Goal: Information Seeking & Learning: Learn about a topic

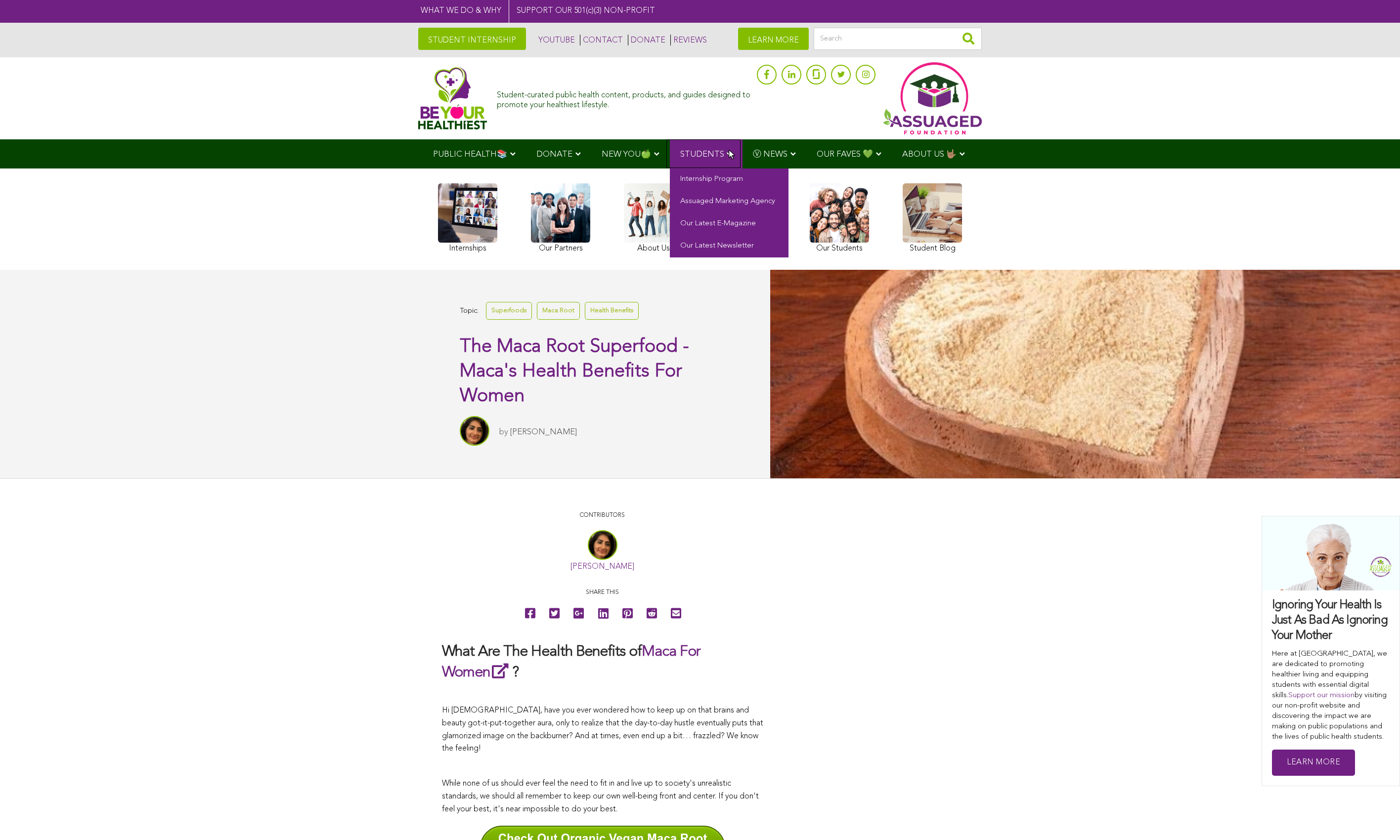
click at [728, 150] on link "STUDENTS" at bounding box center [707, 154] width 73 height 29
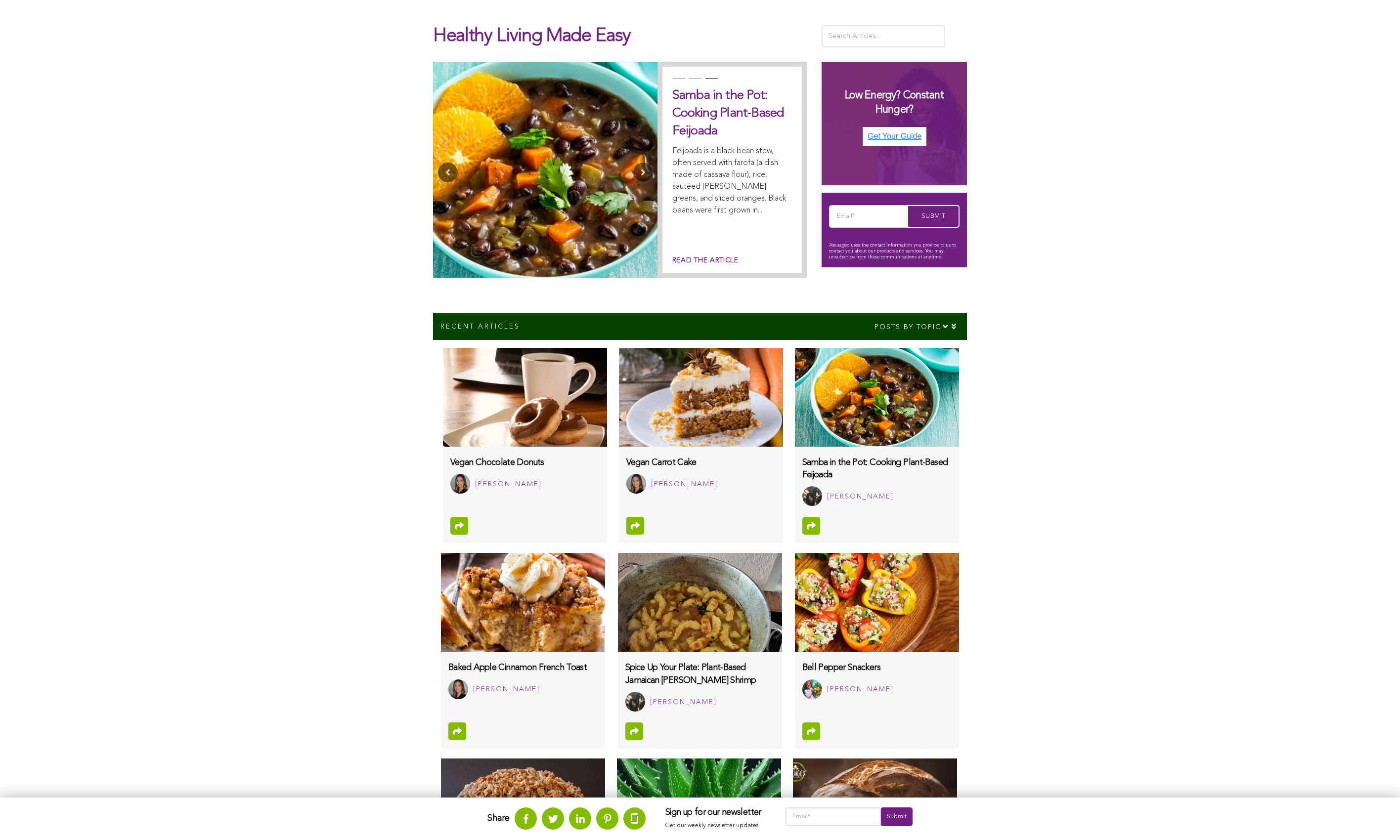
scroll to position [495, 0]
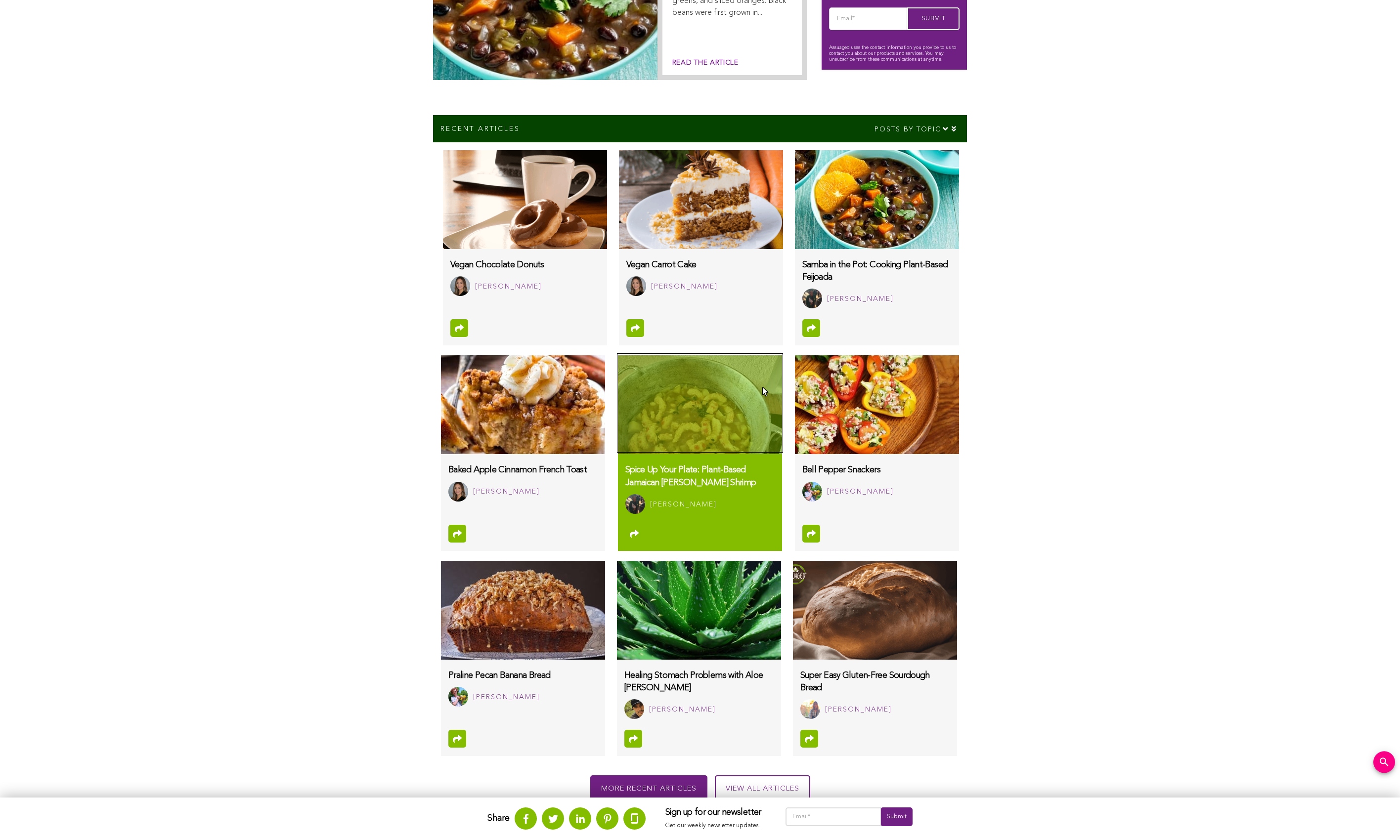
click at [763, 392] on img at bounding box center [700, 405] width 164 height 99
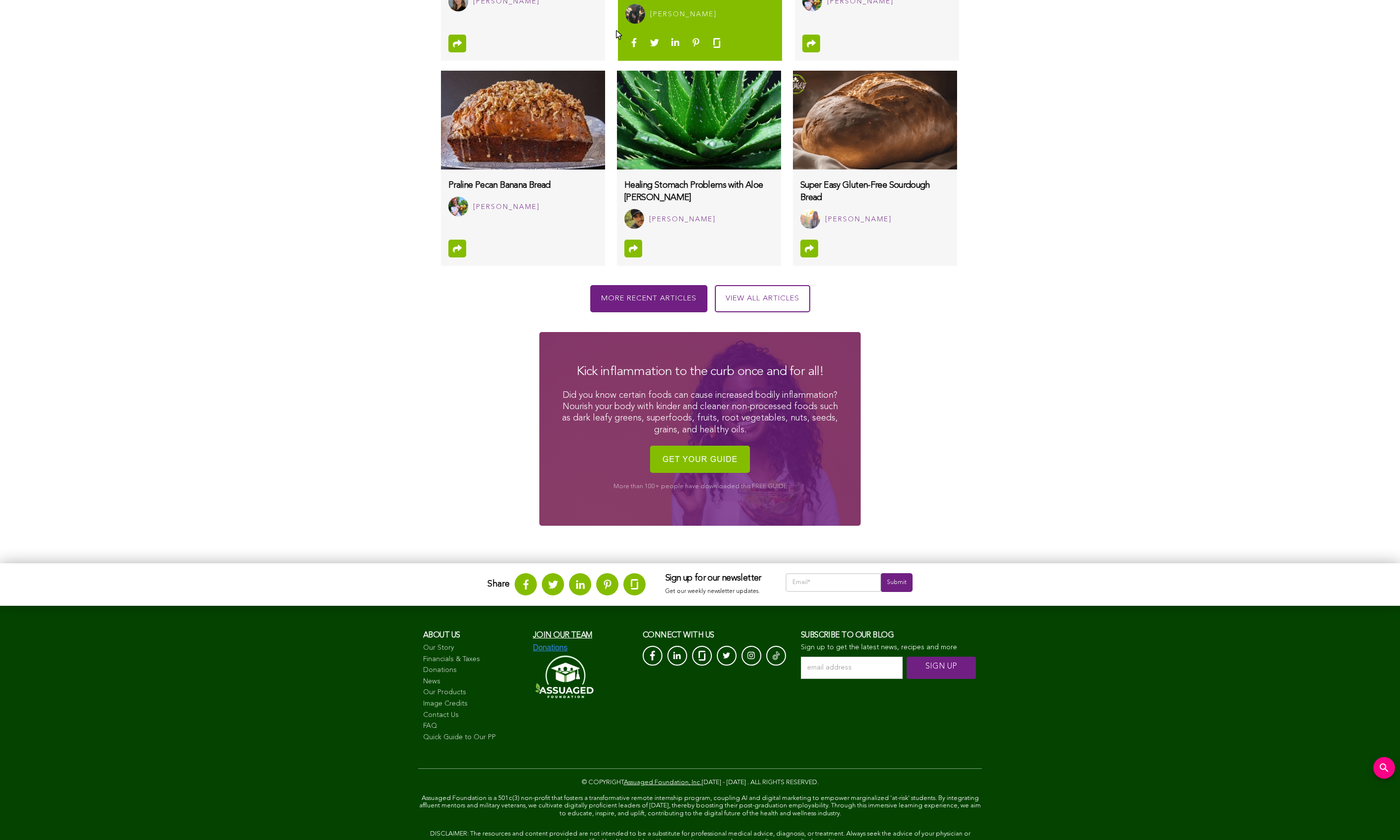
scroll to position [1034, 0]
